Goal: Task Accomplishment & Management: Use online tool/utility

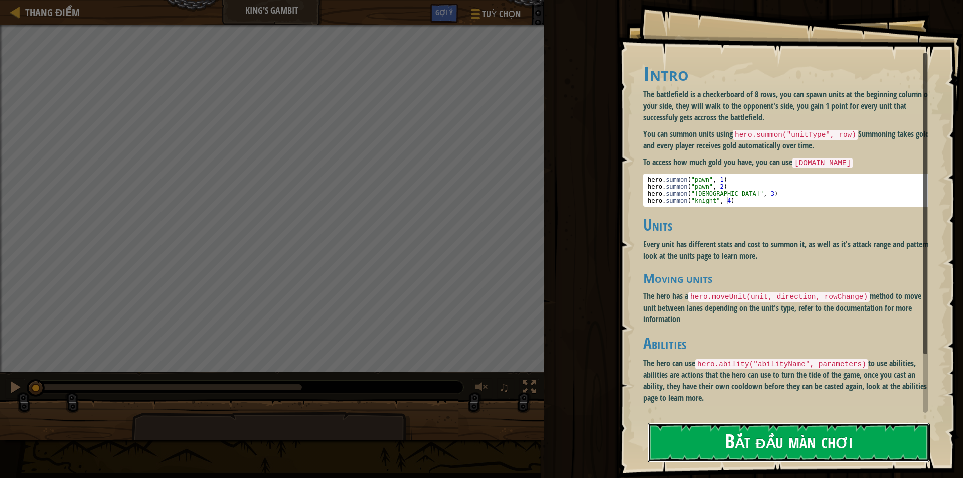
click at [752, 438] on button "Bắt đầu màn chơi" at bounding box center [789, 443] width 282 height 40
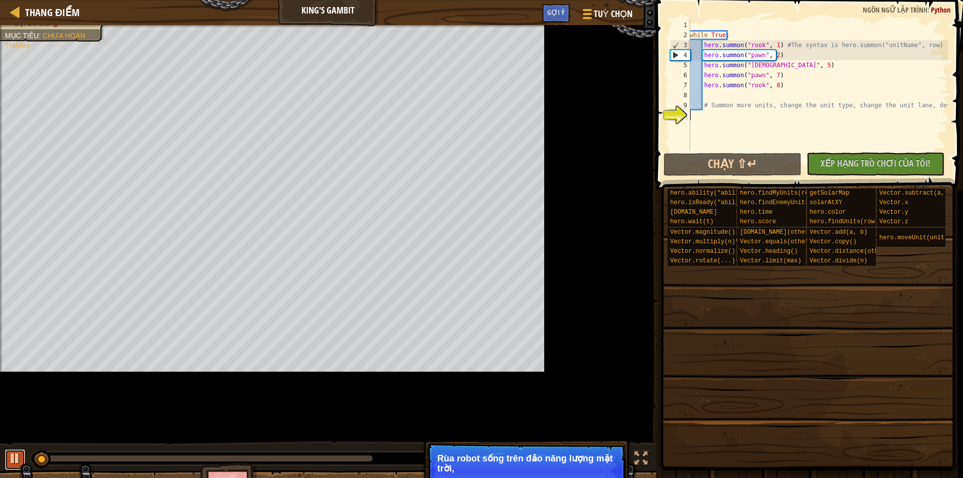
click at [11, 462] on div at bounding box center [15, 458] width 13 height 13
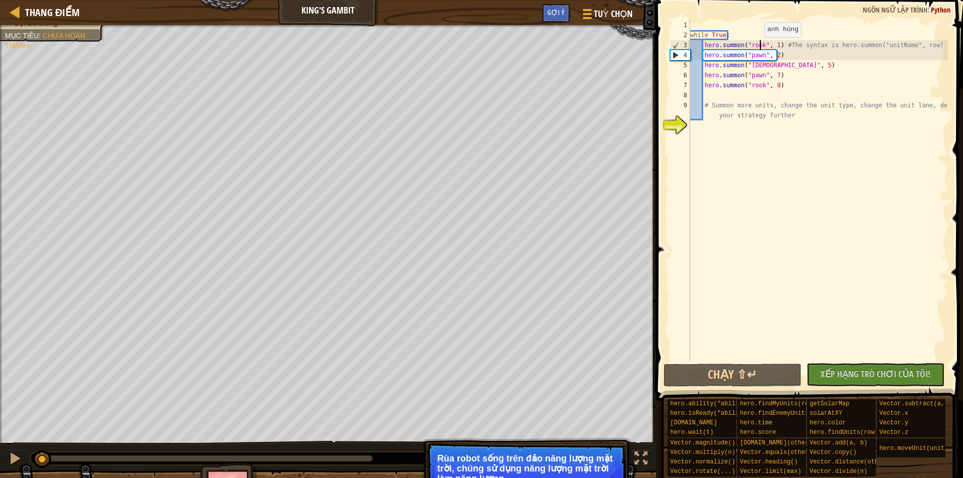
click at [760, 47] on div "while True : hero . summon ( "rook" , 1 ) #The syntax is hero.summon("unitName"…" at bounding box center [818, 200] width 260 height 361
drag, startPoint x: 760, startPoint y: 58, endPoint x: 745, endPoint y: 58, distance: 14.5
click at [745, 58] on div "while True : hero . summon ( "rook" , 1 ) #The syntax is hero.summon("unitName"…" at bounding box center [818, 200] width 260 height 361
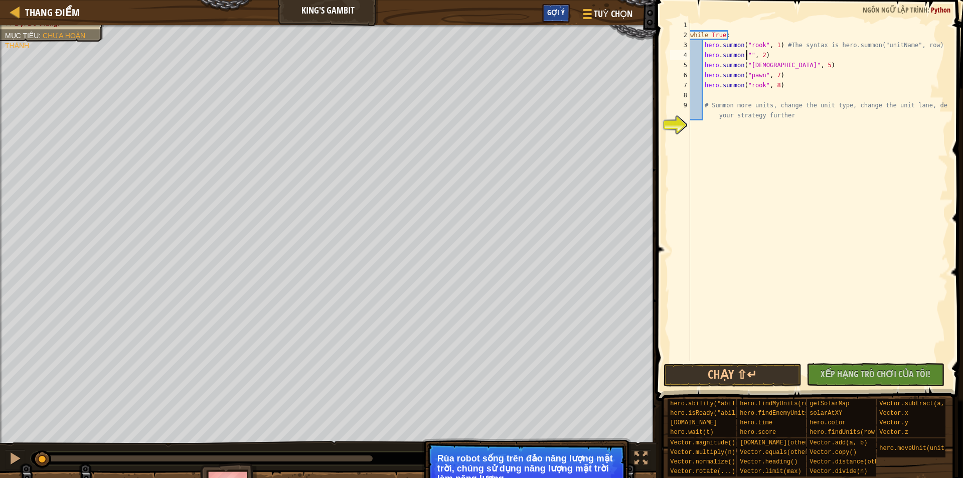
click at [567, 11] on div "Gợi ý" at bounding box center [556, 13] width 28 height 19
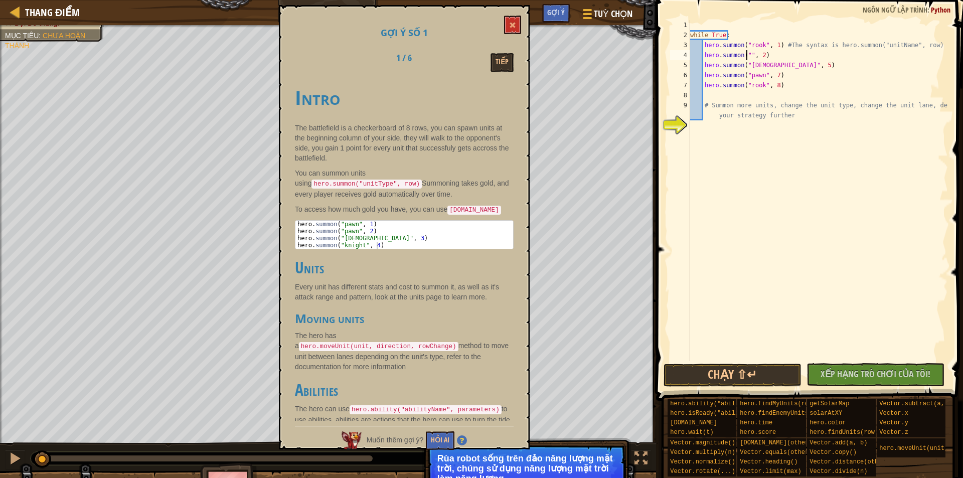
scroll to position [98, 0]
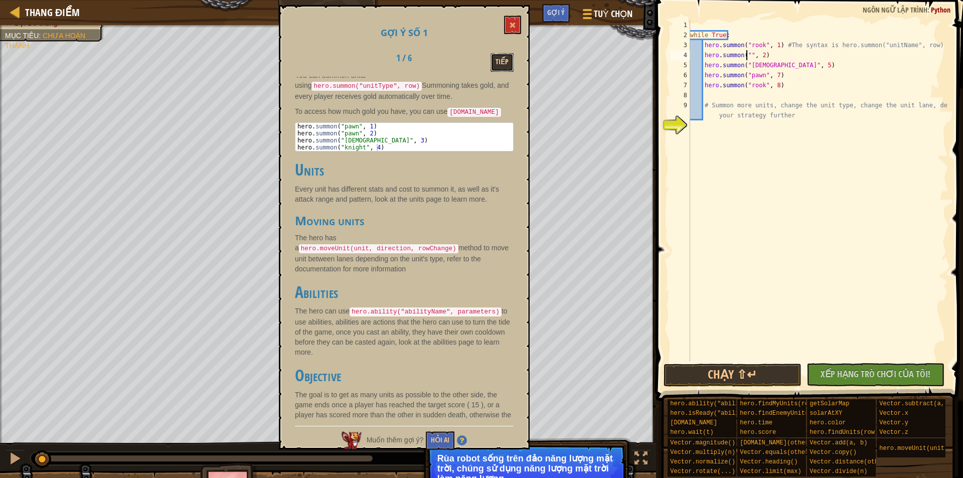
click at [491, 60] on button "Tiếp" at bounding box center [502, 62] width 23 height 19
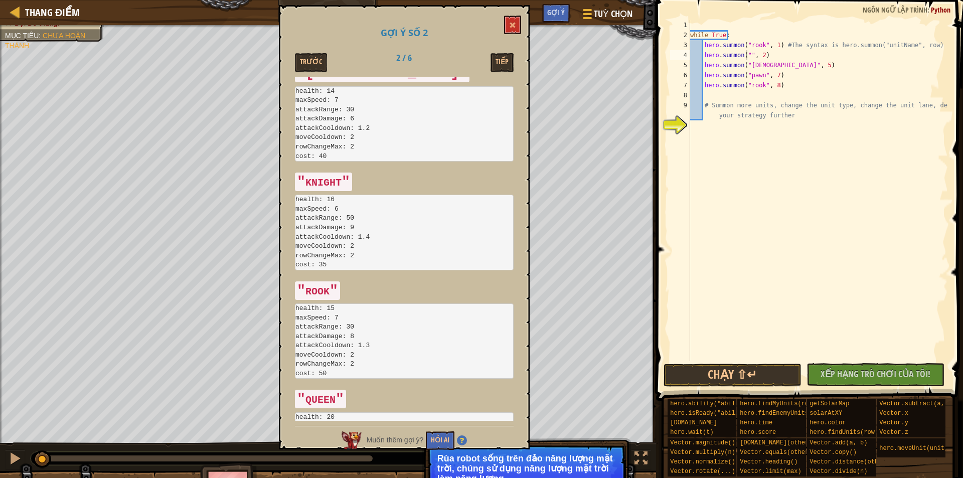
scroll to position [1384, 0]
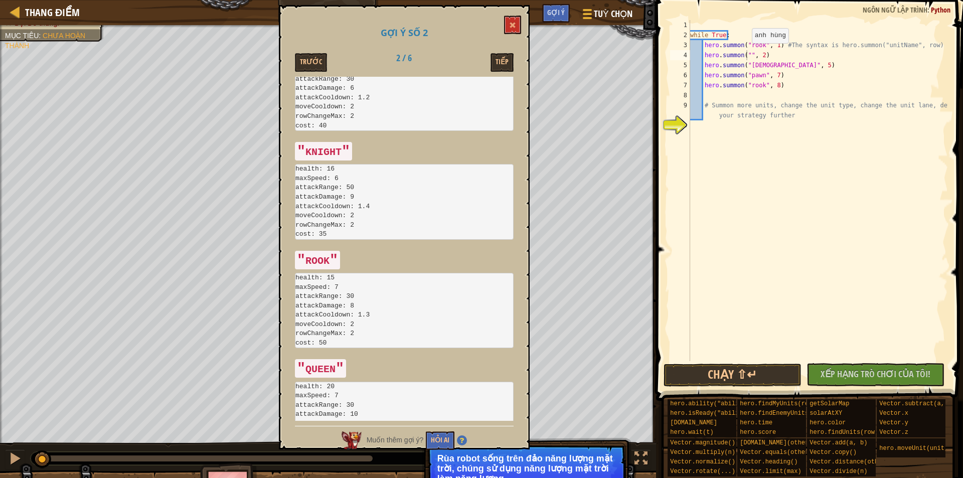
click at [747, 53] on div "while True : hero . summon ( "rook" , 1 ) #The syntax is hero.summon("unitName"…" at bounding box center [818, 200] width 260 height 361
click at [747, 54] on div "while True : hero . summon ( "rook" , 1 ) #The syntax is hero.summon("unitName"…" at bounding box center [818, 200] width 260 height 361
type textarea "pawnpawn"
click at [781, 193] on div "while True : hero . summon ( "rook" , 1 ) #The syntax is hero.summon("unitName"…" at bounding box center [818, 200] width 260 height 361
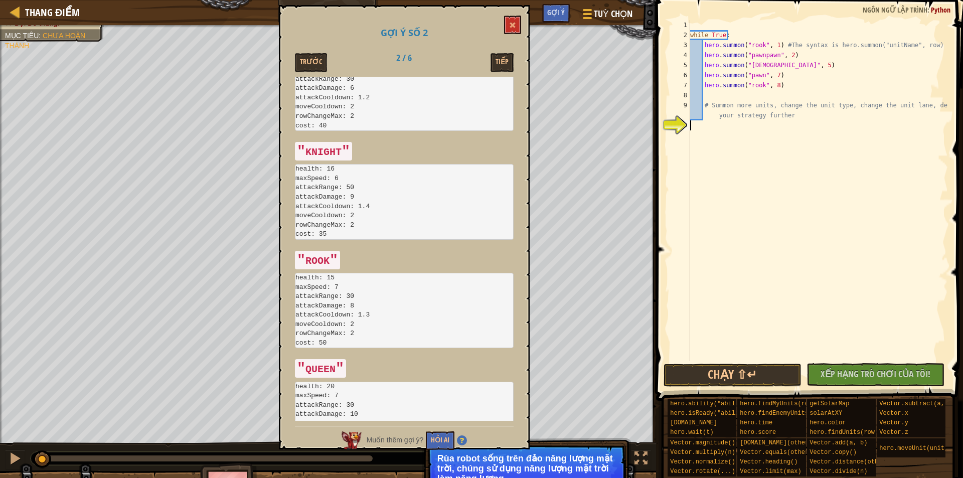
scroll to position [5, 0]
drag, startPoint x: 772, startPoint y: 57, endPoint x: 760, endPoint y: 57, distance: 12.5
click at [760, 57] on div "while True : hero . summon ( "rook" , 1 ) #The syntax is hero.summon("unitName"…" at bounding box center [818, 200] width 260 height 361
type textarea "hero.summon("pawn", 2)"
click at [878, 187] on div "while True : hero . summon ( "rook" , 1 ) #The syntax is hero.summon("unitName"…" at bounding box center [818, 200] width 260 height 361
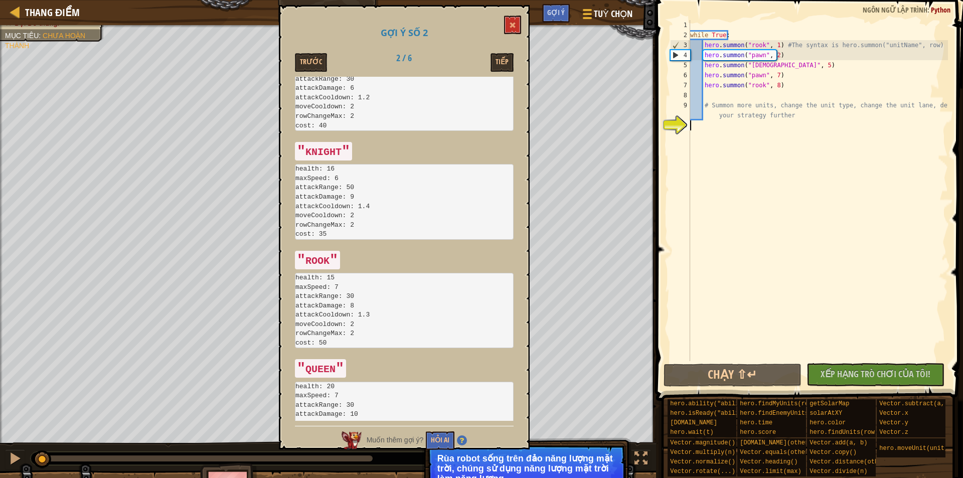
click at [503, 28] on h1 "Gợi ý số 2" at bounding box center [404, 33] width 219 height 10
click at [512, 26] on span at bounding box center [512, 25] width 7 height 7
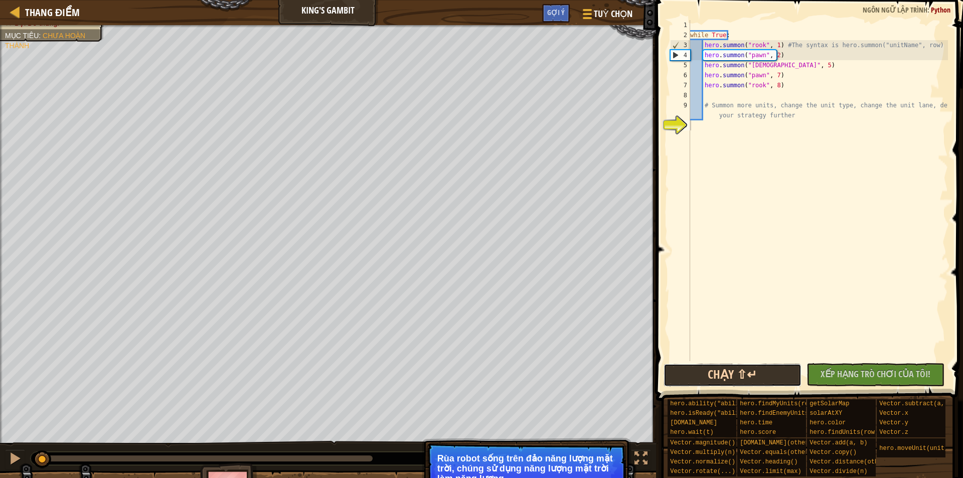
click at [756, 379] on button "Chạy ⇧↵" at bounding box center [733, 375] width 138 height 23
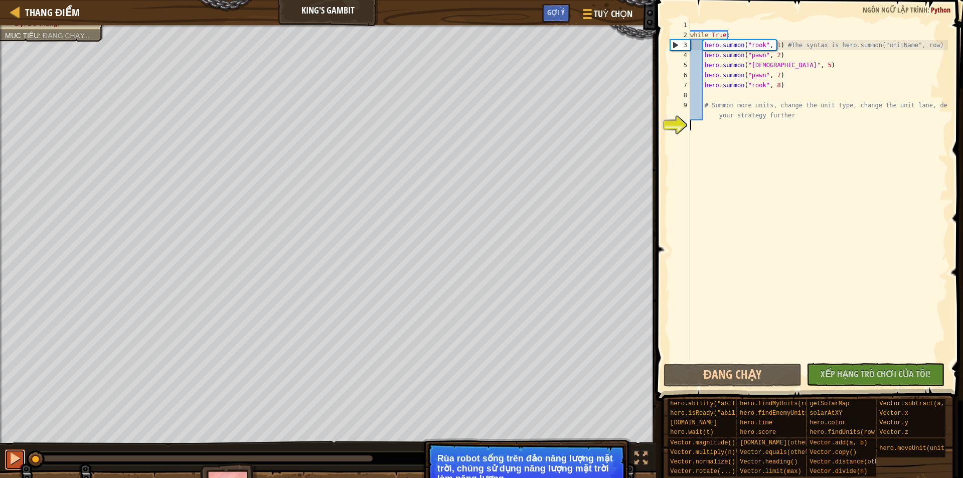
click at [8, 464] on button at bounding box center [15, 460] width 20 height 21
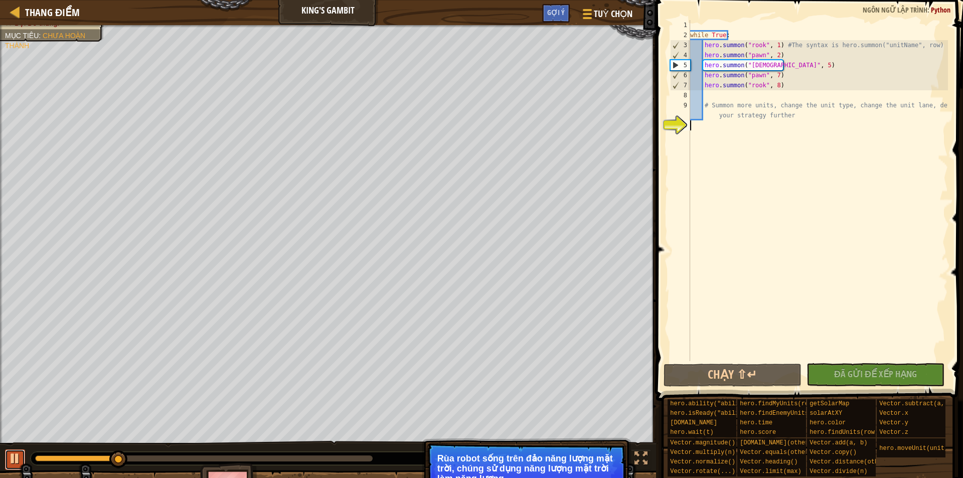
click at [11, 455] on div at bounding box center [15, 458] width 13 height 13
drag, startPoint x: 746, startPoint y: 47, endPoint x: 760, endPoint y: 47, distance: 14.0
click at [760, 47] on div "while True : hero . summon ( "rook" , 1 ) #The syntax is hero.summon("unitName"…" at bounding box center [818, 200] width 260 height 361
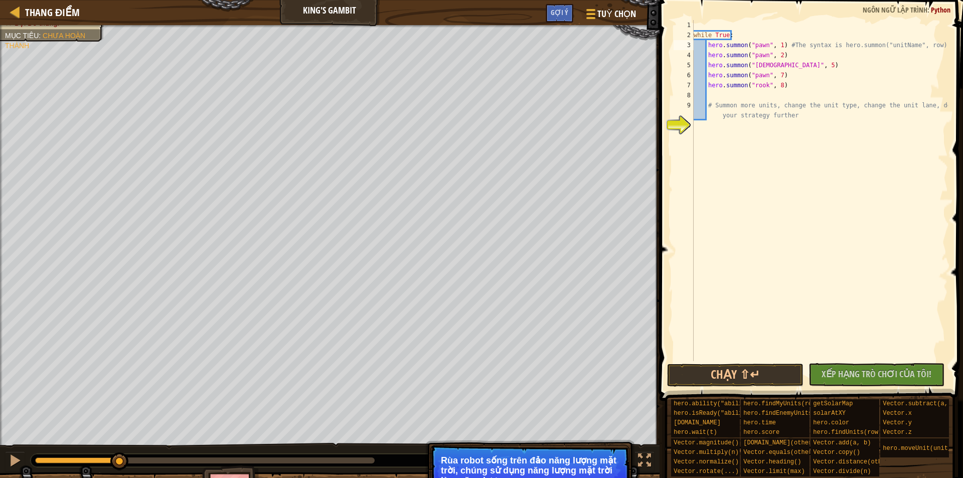
click at [843, 43] on div "while True : hero . summon ( "pawn" , 1 ) #The syntax is hero.summon("unitName"…" at bounding box center [820, 200] width 256 height 361
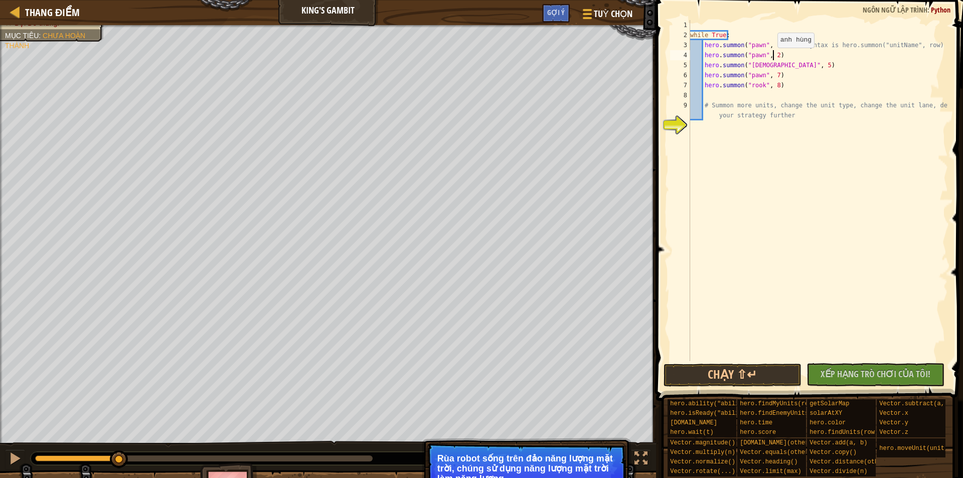
click at [773, 58] on div "while True : hero . summon ( "pawn" , 1 ) #The syntax is hero.summon("unitName"…" at bounding box center [818, 200] width 260 height 361
drag, startPoint x: 767, startPoint y: 68, endPoint x: 748, endPoint y: 68, distance: 19.6
click at [748, 68] on div "while True : hero . summon ( "pawn" , 1 ) #The syntax is hero.summon("unitName"…" at bounding box center [818, 200] width 260 height 361
click at [794, 79] on div "while True : hero . summon ( "pawn" , 1 ) #The syntax is hero.summon("unitName"…" at bounding box center [818, 200] width 260 height 361
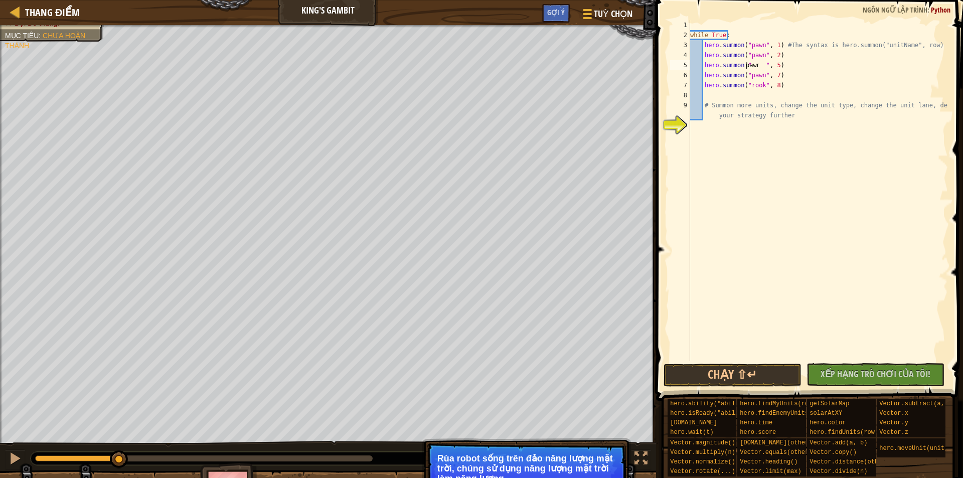
scroll to position [5, 2]
drag, startPoint x: 774, startPoint y: 67, endPoint x: 760, endPoint y: 66, distance: 14.1
click at [760, 66] on div "while True : hero . summon ( "pawn" , 1 ) #The syntax is hero.summon("unitName"…" at bounding box center [818, 200] width 260 height 361
drag, startPoint x: 759, startPoint y: 79, endPoint x: 745, endPoint y: 79, distance: 13.6
click at [745, 79] on div "while True : hero . summon ( "pawn" , 1 ) #The syntax is hero.summon("unitName"…" at bounding box center [818, 200] width 260 height 361
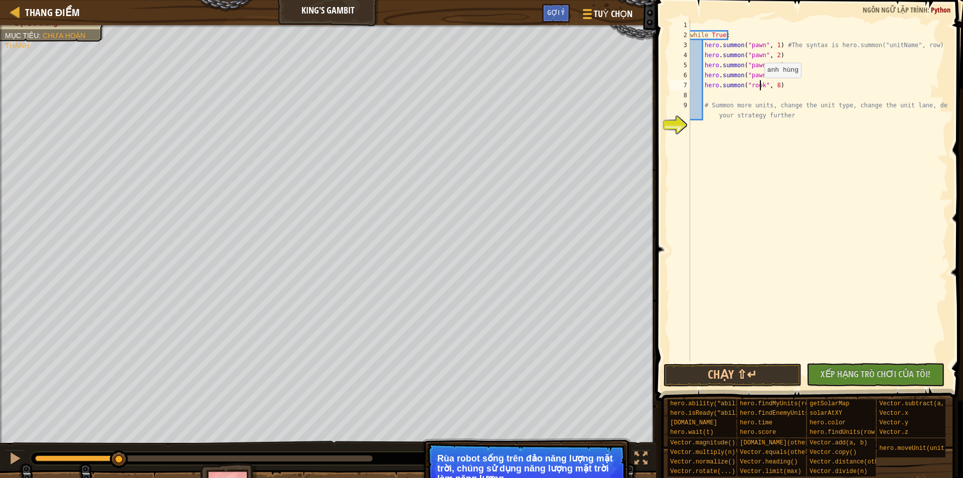
scroll to position [5, 6]
drag, startPoint x: 760, startPoint y: 88, endPoint x: 746, endPoint y: 88, distance: 13.6
click at [746, 88] on div "while True : hero . summon ( "pawn" , 1 ) #The syntax is hero.summon("unitName"…" at bounding box center [818, 200] width 260 height 361
type textarea "hero.summon("pawn", 8)"
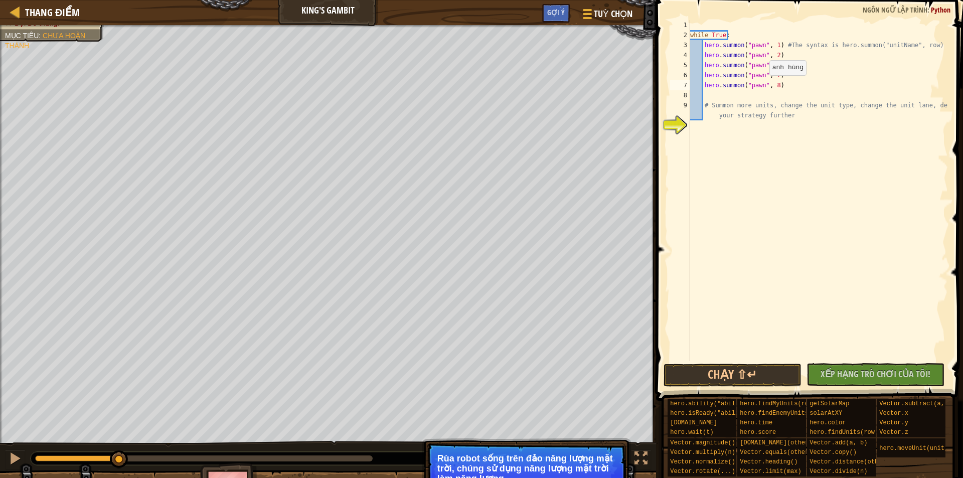
click at [830, 94] on div "while True : hero . summon ( "pawn" , 1 ) #The syntax is hero.summon("unitName"…" at bounding box center [818, 200] width 260 height 361
click at [773, 66] on div "while True : hero . summon ( "pawn" , 1 ) #The syntax is hero.summon("unitName"…" at bounding box center [818, 200] width 260 height 361
click at [774, 76] on div "while True : hero . summon ( "pawn" , 1 ) #The syntax is hero.summon("unitName"…" at bounding box center [818, 200] width 260 height 361
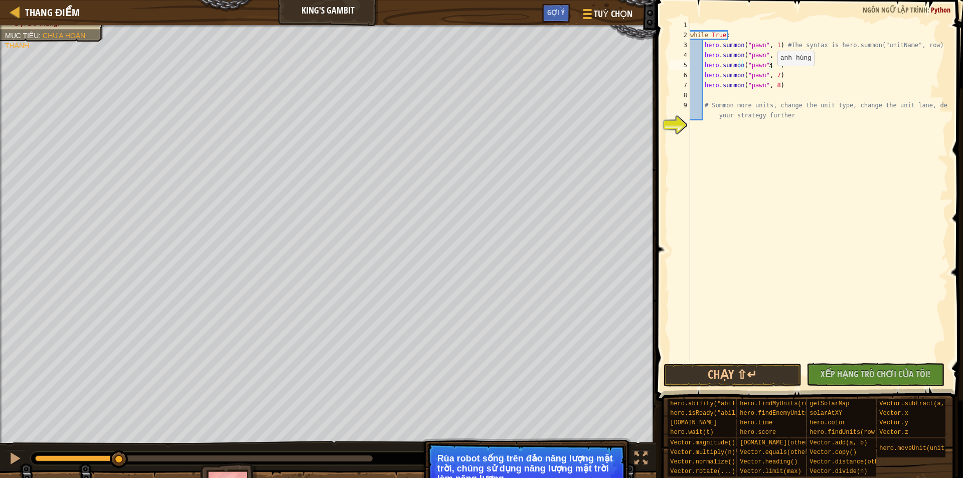
scroll to position [5, 0]
click at [776, 71] on div "while True : hero . summon ( "pawn" , 1 ) #The syntax is hero.summon("unitName"…" at bounding box center [818, 200] width 260 height 361
click at [775, 64] on div "while True : hero . summon ( "pawn" , 1 ) #The syntax is hero.summon("unitName"…" at bounding box center [818, 200] width 260 height 361
click at [773, 75] on div "while True : hero . summon ( "pawn" , 1 ) #The syntax is hero.summon("unitName"…" at bounding box center [818, 200] width 260 height 361
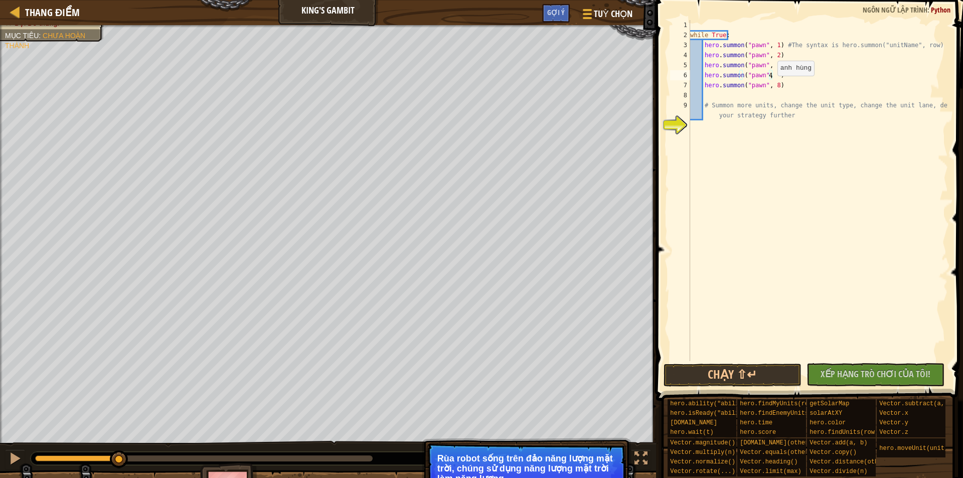
click at [773, 86] on div "while True : hero . summon ( "pawn" , 1 ) #The syntax is hero.summon("unitName"…" at bounding box center [818, 200] width 260 height 361
click at [776, 78] on div "while True : hero . summon ( "pawn" , 1 ) #The syntax is hero.summon("unitName"…" at bounding box center [818, 200] width 260 height 361
click at [772, 88] on div "while True : hero . summon ( "pawn" , 1 ) #The syntax is hero.summon("unitName"…" at bounding box center [818, 200] width 260 height 361
click at [773, 87] on div "while True : hero . summon ( "pawn" , 1 ) #The syntax is hero.summon("unitName"…" at bounding box center [818, 200] width 260 height 361
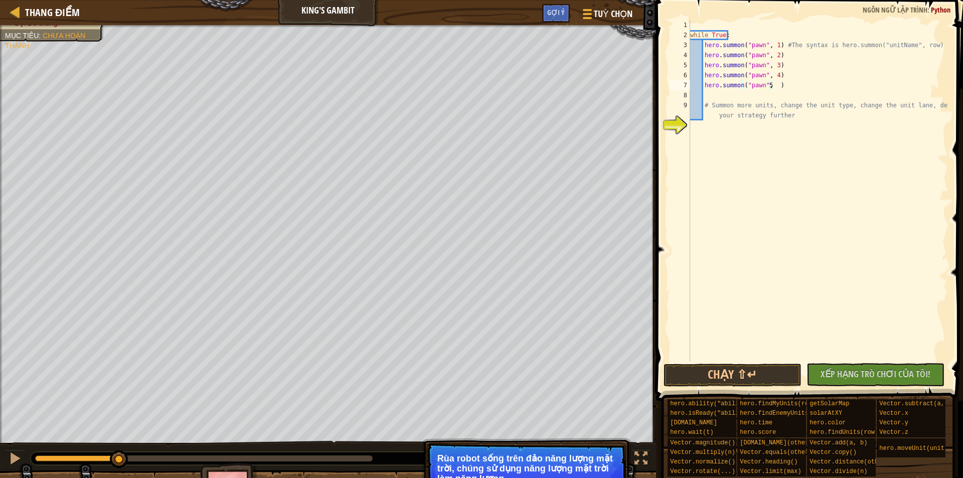
scroll to position [0, 1]
type textarea "55"
click at [814, 93] on div "while True : hero . summon ( "pawn" , 1 ) #The syntax is hero.summon("unitName"…" at bounding box center [818, 200] width 260 height 361
click at [777, 89] on div "while True : hero . summon ( "pawn" , 1 ) #The syntax is hero.summon("unitName"…" at bounding box center [818, 200] width 260 height 361
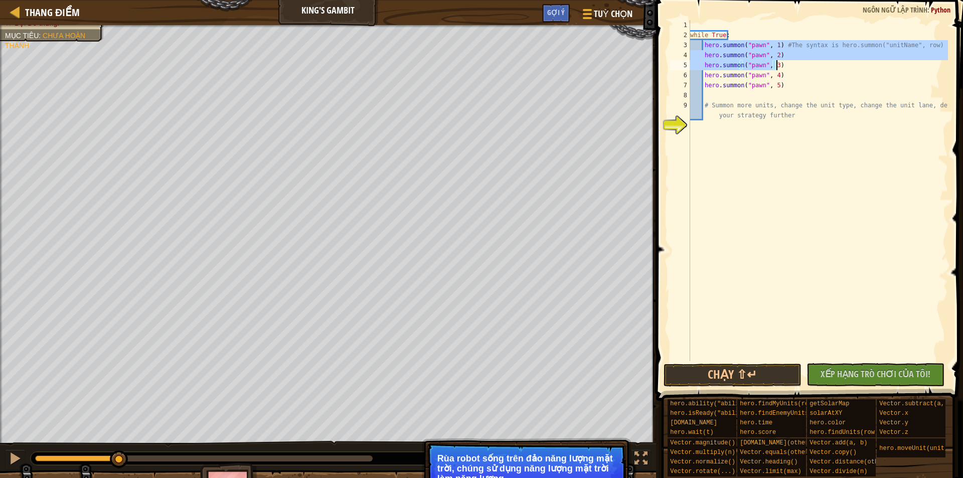
drag, startPoint x: 702, startPoint y: 48, endPoint x: 776, endPoint y: 66, distance: 76.4
click at [776, 66] on div "while True : hero . summon ( "pawn" , 1 ) #The syntax is hero.summon("unitName"…" at bounding box center [818, 200] width 260 height 361
type textarea "hero.summon("pawn", 2) hero.summon("pawn", 3)"
click at [710, 98] on div "while True : hero . summon ( "pawn" , 1 ) #The syntax is hero.summon("unitName"…" at bounding box center [818, 200] width 260 height 361
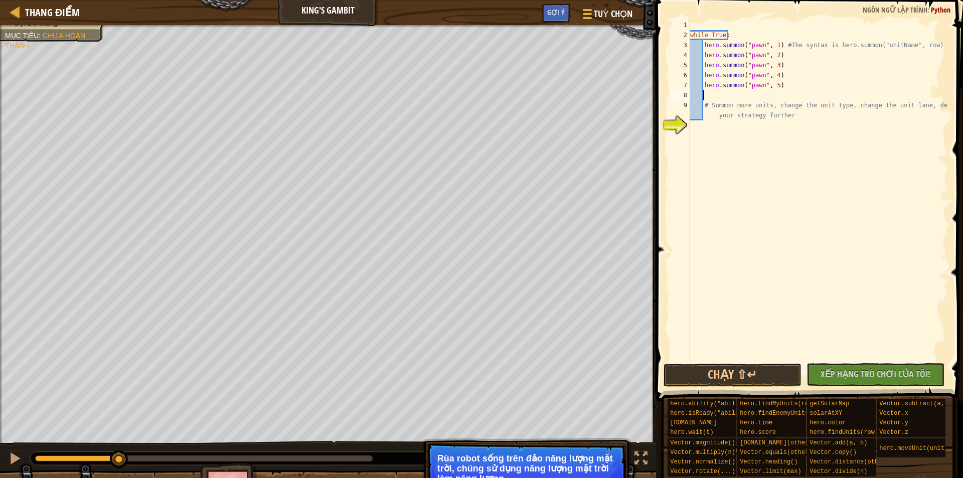
paste textarea "hero.summon("pawn", 3)"
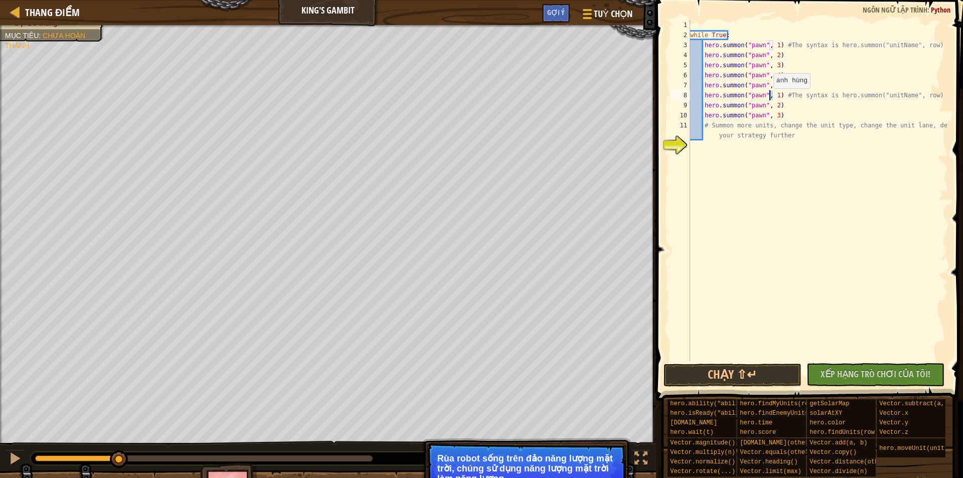
click at [769, 98] on div "while True : hero . summon ( "pawn" , 1 ) #The syntax is hero.summon("unitName"…" at bounding box center [818, 200] width 260 height 361
click at [770, 107] on div "while True : hero . summon ( "pawn" , 1 ) #The syntax is hero.summon("unitName"…" at bounding box center [818, 200] width 260 height 361
click at [770, 115] on div "while True : hero . summon ( "pawn" , 1 ) #The syntax is hero.summon("unitName"…" at bounding box center [818, 200] width 260 height 361
drag, startPoint x: 780, startPoint y: 97, endPoint x: 923, endPoint y: 98, distance: 143.0
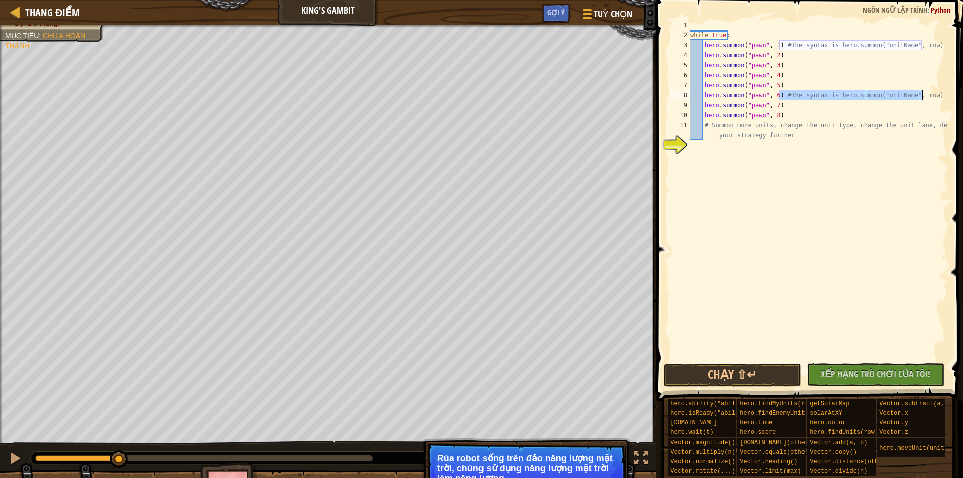
click at [923, 98] on div "while True : hero . summon ( "pawn" , 1 ) #The syntax is hero.summon("unitName"…" at bounding box center [818, 200] width 260 height 361
type textarea "hero.summon("pawn", 6)"
click at [740, 378] on button "Chạy ⇧↵" at bounding box center [733, 375] width 138 height 23
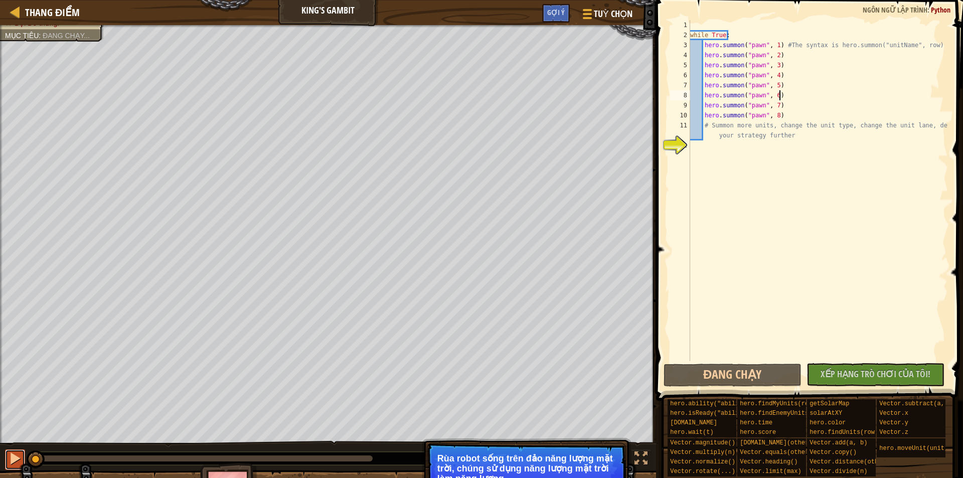
click at [10, 460] on div at bounding box center [15, 458] width 13 height 13
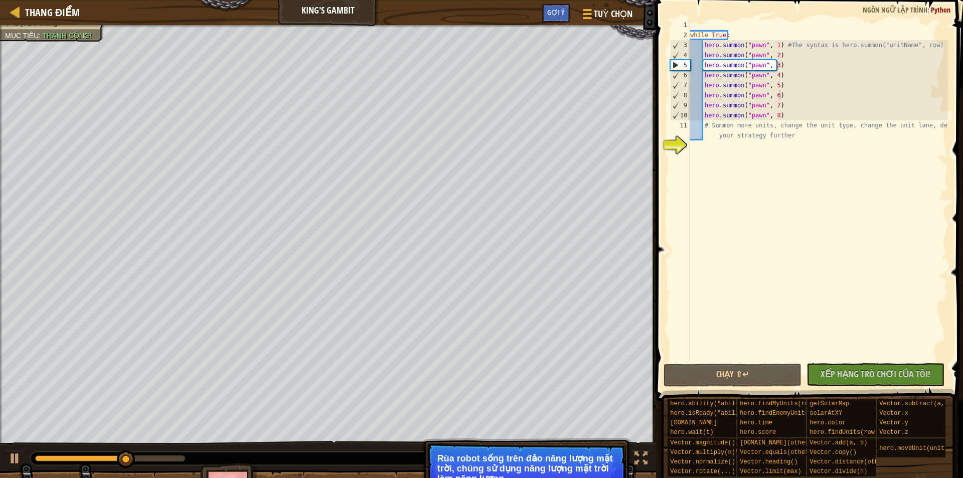
drag, startPoint x: 558, startPoint y: 468, endPoint x: 558, endPoint y: 458, distance: 10.5
click at [558, 465] on p "Rùa robot sống trên đảo năng lượng mặt trời, chúng sử dụng năng lượng mặt trời …" at bounding box center [526, 469] width 178 height 30
click at [553, 419] on div "Đội Đỏ thắng. Mục tiêu : Thành công! 645 Người chơi ẩn danh 15 640 CPU Đơn Giản…" at bounding box center [481, 268] width 963 height 486
click at [646, 464] on div at bounding box center [641, 458] width 13 height 13
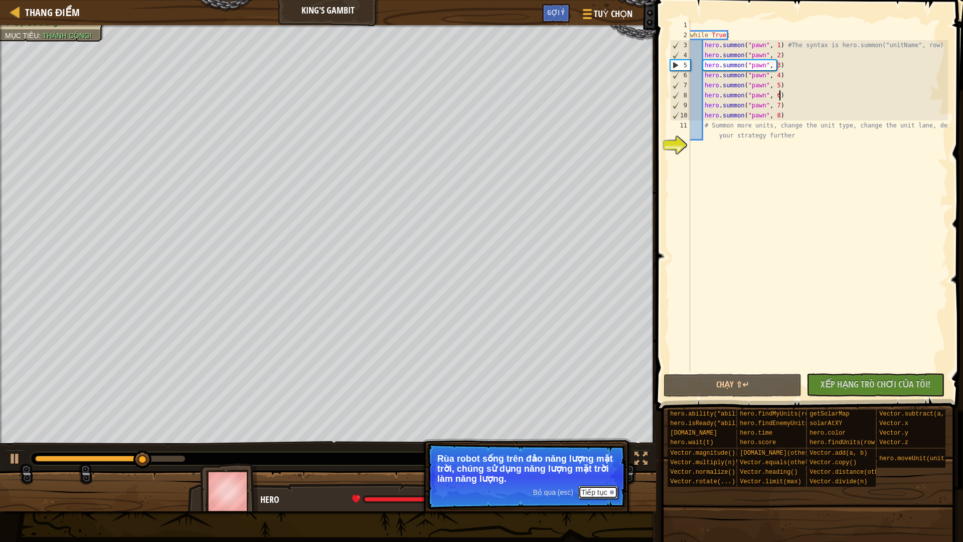
click at [587, 478] on button "Tiếp tục" at bounding box center [598, 492] width 40 height 13
click at [600, 478] on button "Tiếp tục" at bounding box center [598, 492] width 40 height 13
click at [599, 478] on button "Tiếp tục" at bounding box center [598, 492] width 40 height 13
click at [602, 478] on button "Tiếp tục" at bounding box center [598, 492] width 40 height 13
click at [598, 478] on button "Tiếp tục" at bounding box center [598, 492] width 40 height 13
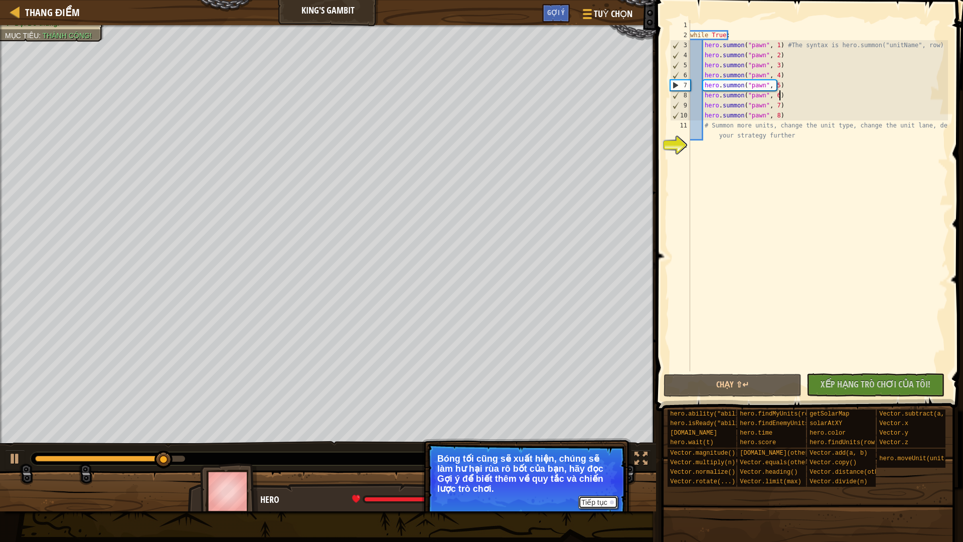
click at [598, 478] on button "Tiếp tục" at bounding box center [598, 502] width 40 height 13
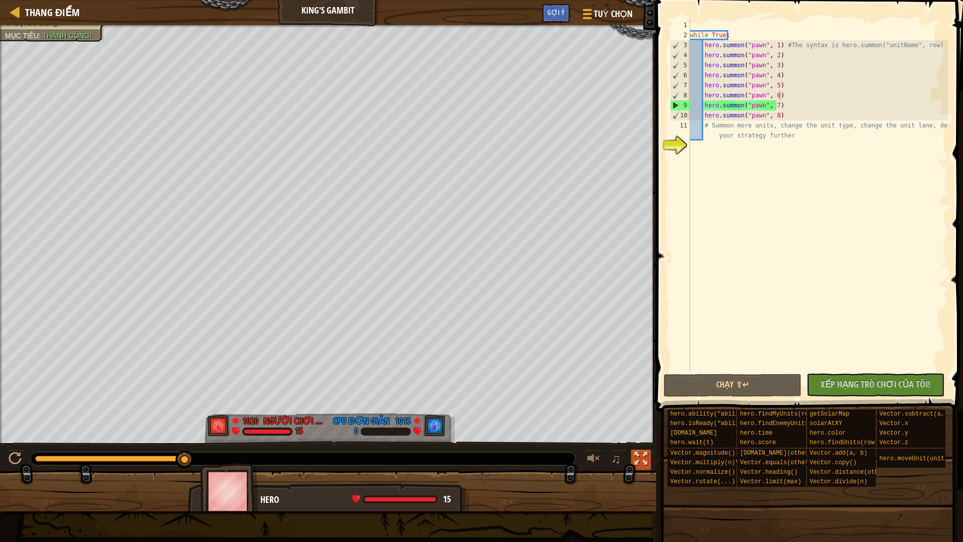
click at [644, 466] on button at bounding box center [641, 460] width 20 height 21
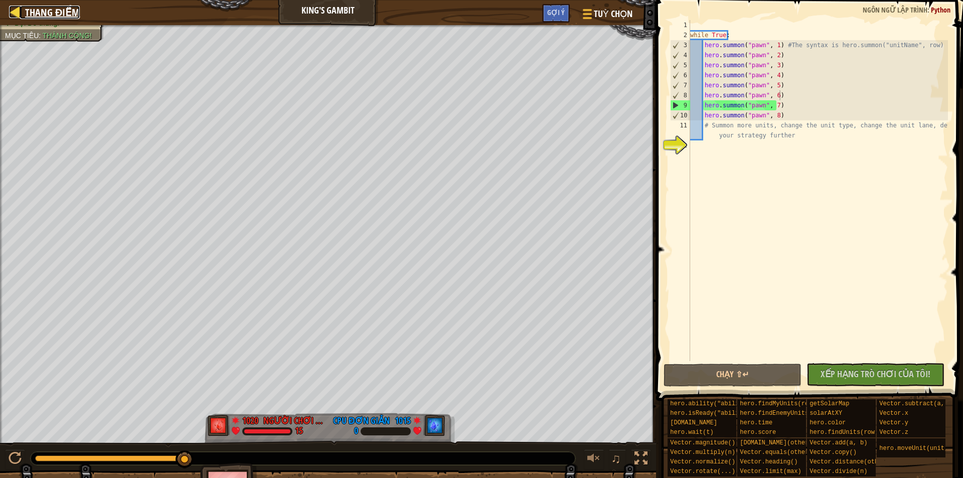
click at [23, 8] on link "Thang điểm" at bounding box center [50, 13] width 60 height 14
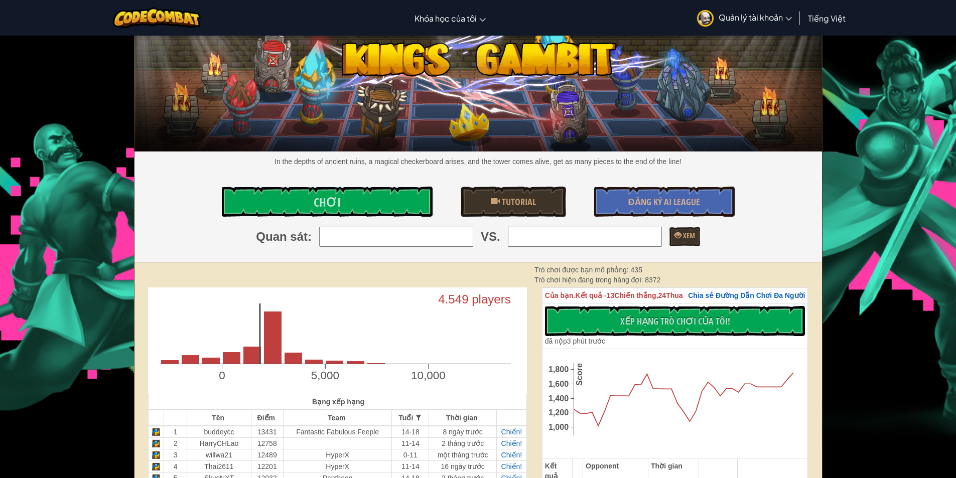
click at [355, 233] on input "search" at bounding box center [396, 237] width 154 height 20
click at [347, 204] on link "Chơi" at bounding box center [327, 202] width 211 height 30
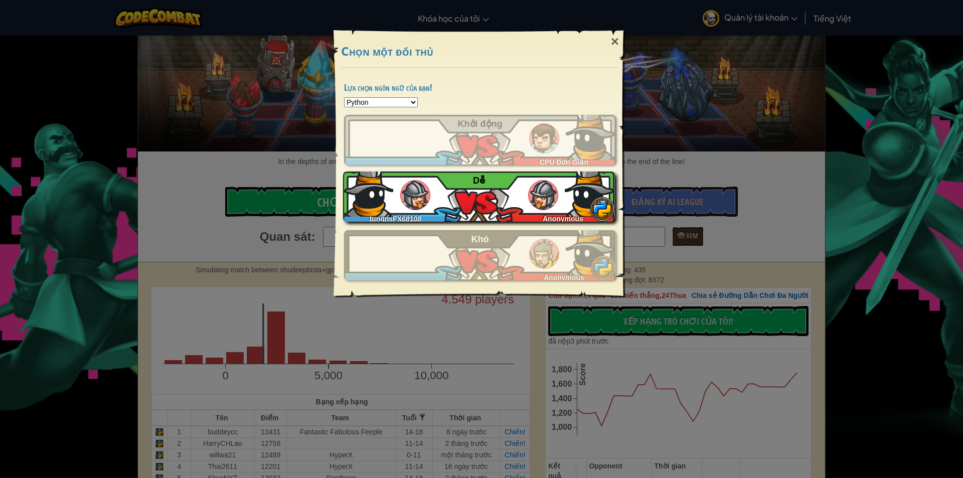
click at [452, 188] on div "tungnsFX68108 Anonymous Dễ̉" at bounding box center [479, 197] width 272 height 50
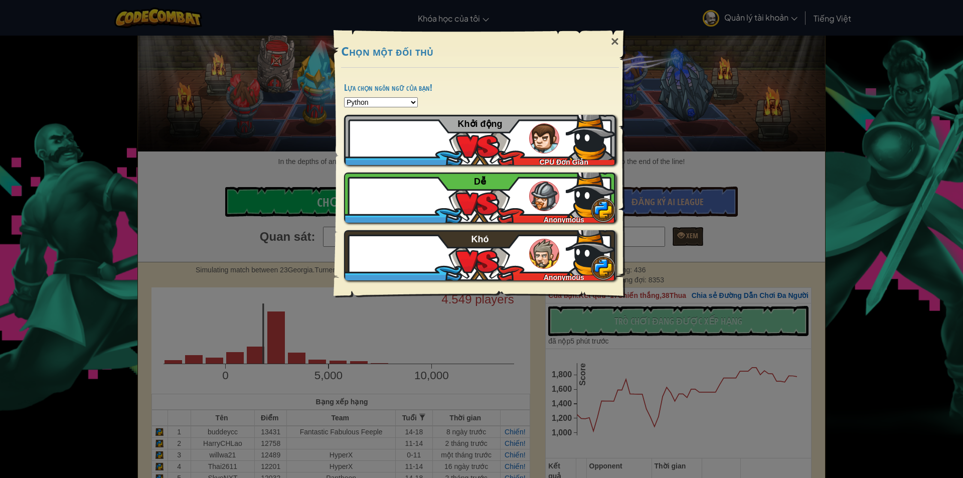
click at [367, 102] on select "Python JavaScript CoffeeScript Lua C++ Java (Experimental)" at bounding box center [381, 102] width 74 height 10
click at [511, 89] on h4 "Lựa chọn ngôn ngữ của bạn!" at bounding box center [480, 88] width 272 height 10
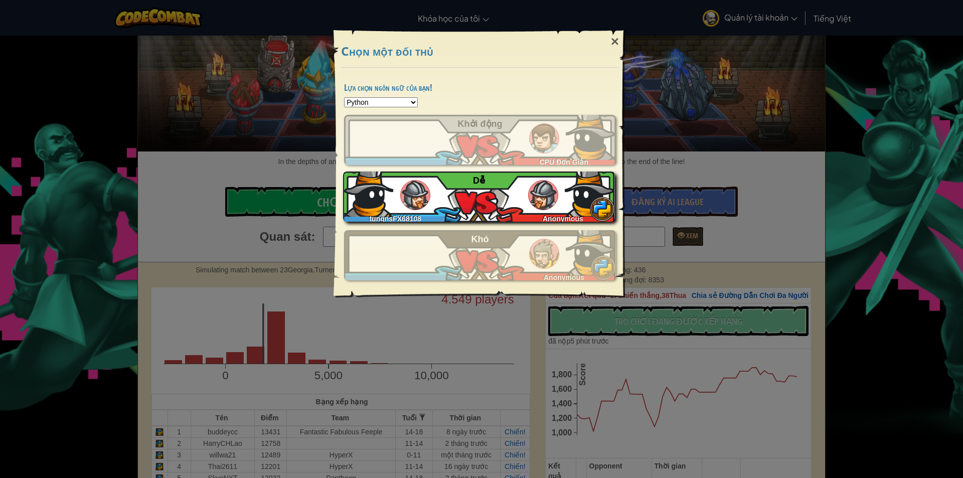
click at [496, 212] on div "tungnsFX68108 Anonymous Dễ̉" at bounding box center [479, 197] width 272 height 50
